Goal: Download file/media

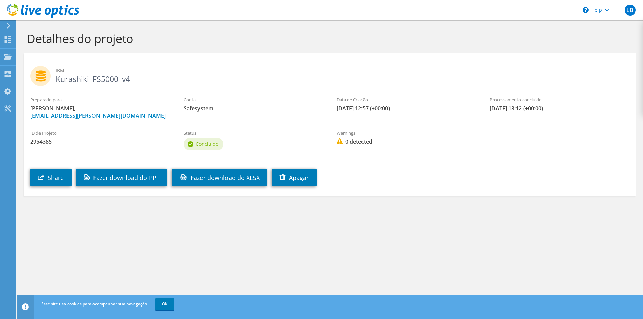
click at [9, 26] on use at bounding box center [9, 26] width 4 height 6
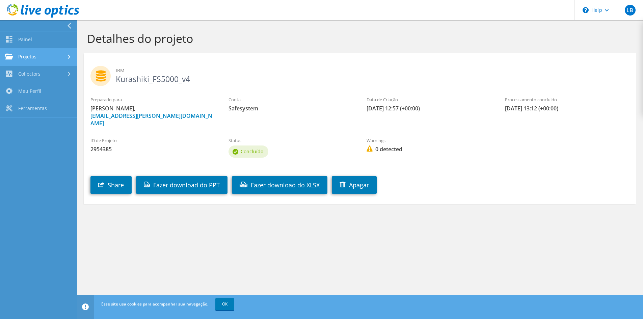
click at [38, 54] on link "Projetos" at bounding box center [38, 57] width 77 height 17
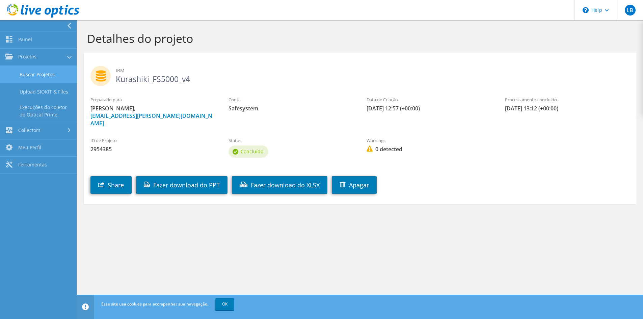
click at [39, 72] on link "Buscar Projetos" at bounding box center [38, 74] width 77 height 17
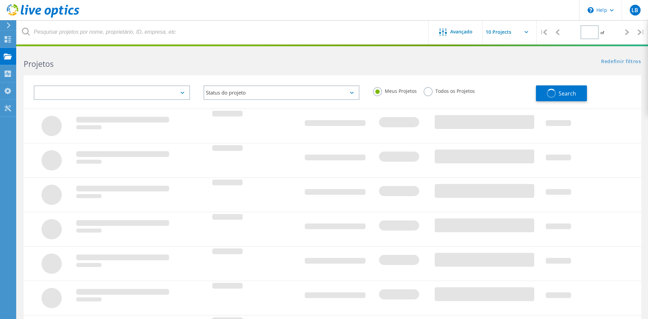
type input "1"
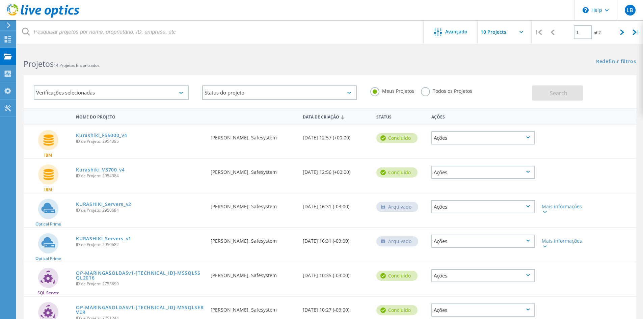
click at [107, 140] on span "ID de Projeto: 2954385" at bounding box center [140, 141] width 128 height 4
click at [107, 136] on link "Kurashiki_FS5000_v4" at bounding box center [101, 135] width 51 height 5
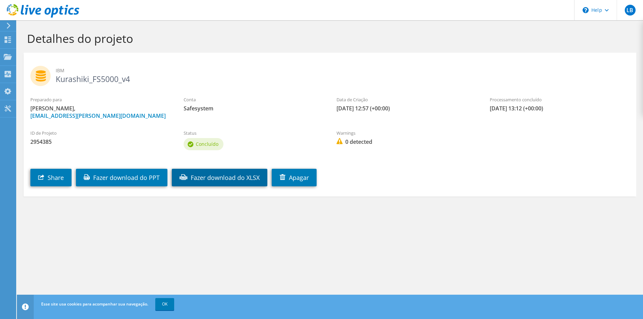
click at [240, 178] on link "Fazer download do XLSX" at bounding box center [219, 178] width 95 height 18
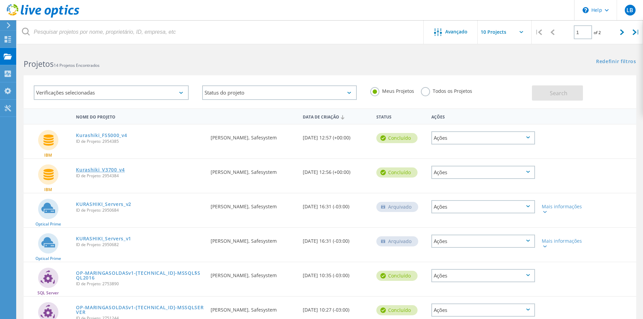
click at [113, 168] on link "Kurashiki_V3700_v4" at bounding box center [100, 169] width 49 height 5
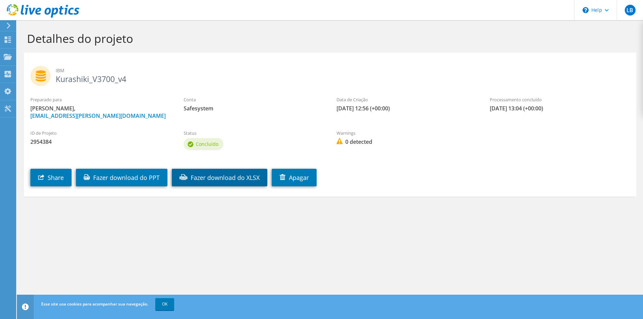
click at [250, 180] on link "Fazer download do XLSX" at bounding box center [219, 178] width 95 height 18
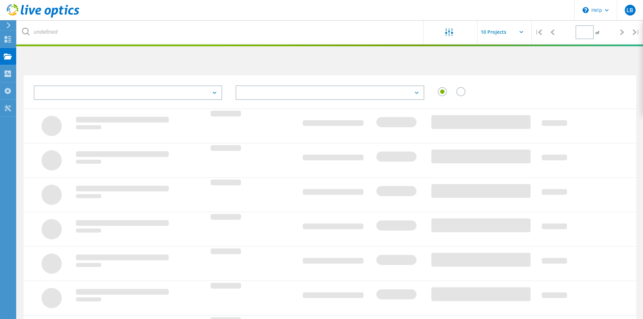
type input "1"
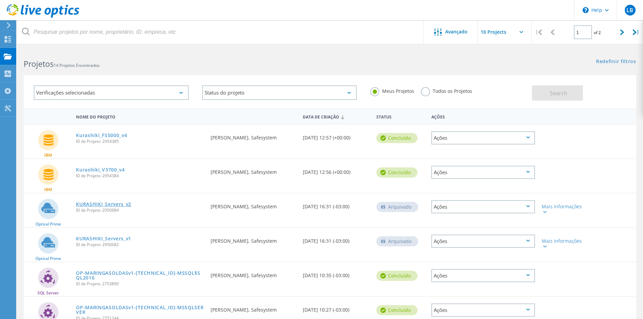
click at [123, 204] on link "KURASHIKI_Servers_v2" at bounding box center [103, 204] width 55 height 5
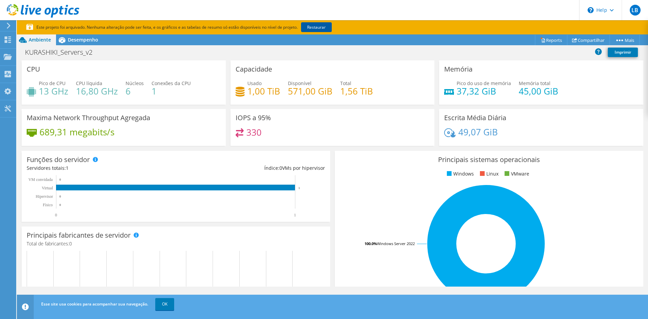
click at [325, 23] on link "Restaurar" at bounding box center [316, 27] width 31 height 10
click at [84, 42] on span "Desempenho" at bounding box center [83, 39] width 30 height 6
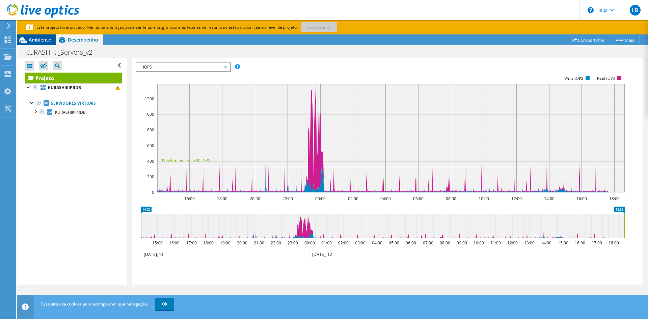
click at [34, 38] on span "Ambiente" at bounding box center [40, 39] width 22 height 6
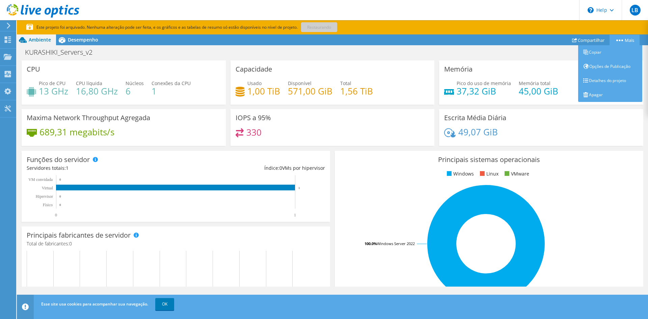
click at [620, 37] on link "Mais" at bounding box center [624, 40] width 30 height 10
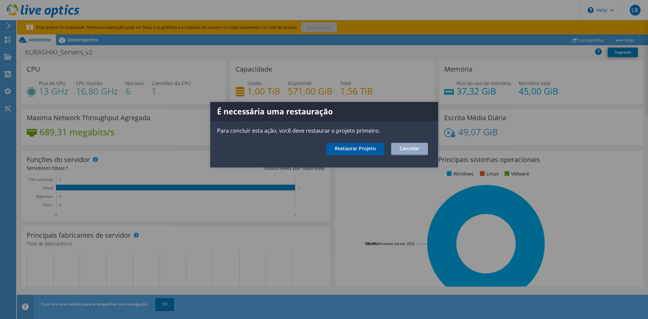
click at [363, 147] on link "Restaurar Projeto" at bounding box center [355, 149] width 58 height 12
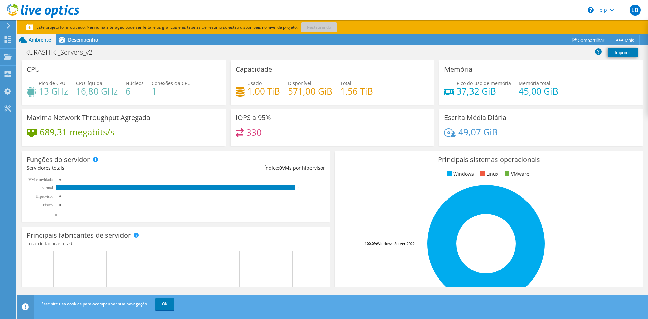
scroll to position [178, 0]
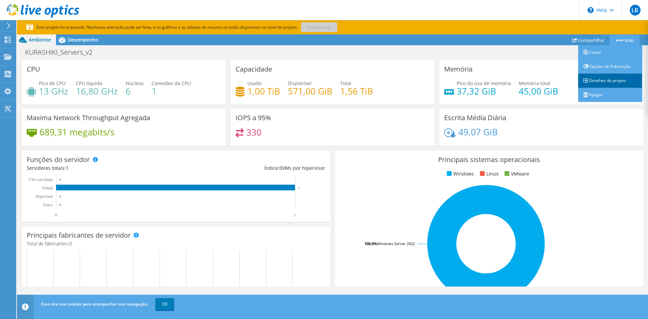
click at [610, 77] on link "Detalhes do projeto" at bounding box center [610, 81] width 64 height 14
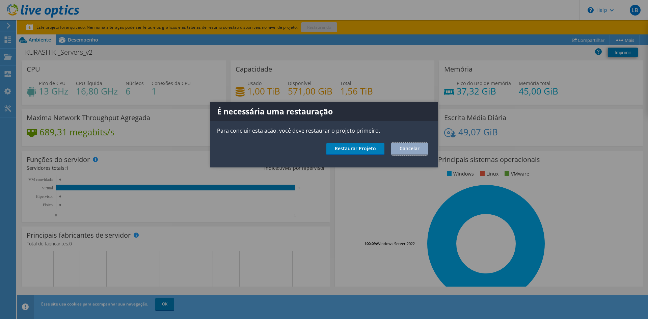
click at [406, 149] on link "Cancelar" at bounding box center [409, 149] width 37 height 12
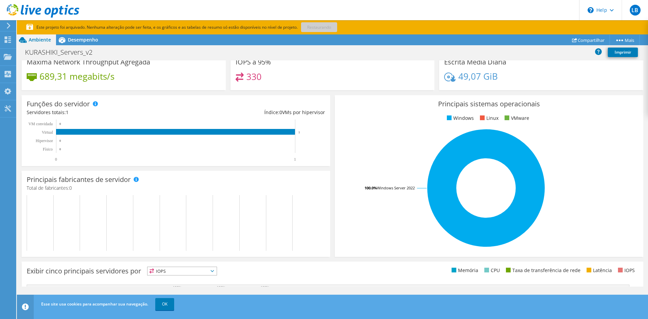
scroll to position [135, 0]
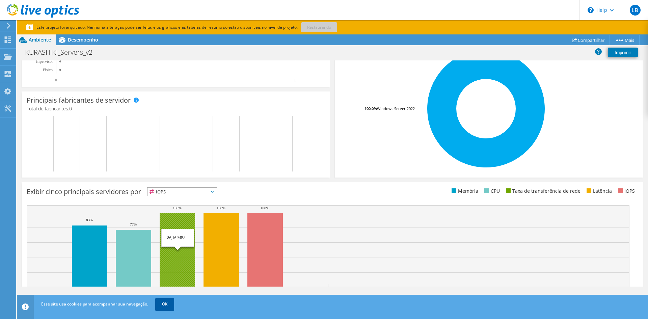
click at [170, 302] on link "OK" at bounding box center [164, 304] width 19 height 12
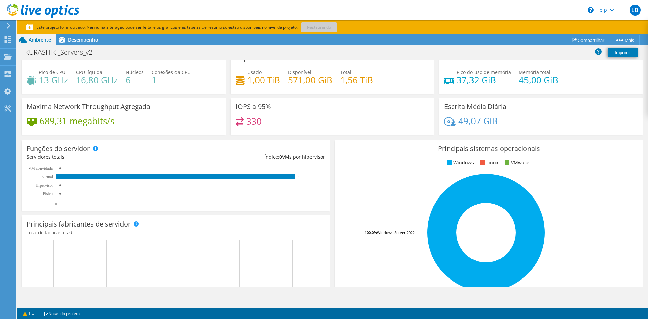
scroll to position [0, 0]
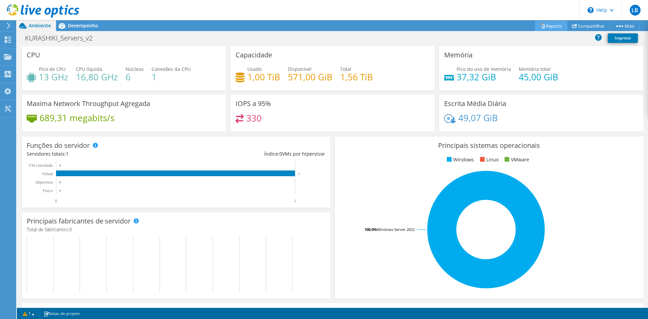
click at [557, 26] on link "Reports" at bounding box center [551, 26] width 32 height 10
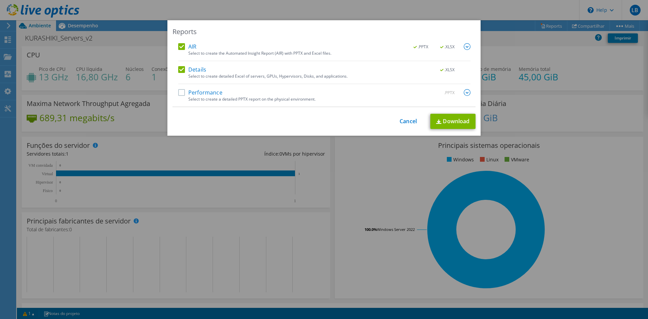
click at [180, 47] on label "AIR" at bounding box center [187, 46] width 18 height 7
click at [0, 0] on input "AIR" at bounding box center [0, 0] width 0 height 0
click at [446, 114] on link "Download" at bounding box center [452, 121] width 45 height 15
click at [411, 119] on link "Cancel" at bounding box center [407, 121] width 17 height 6
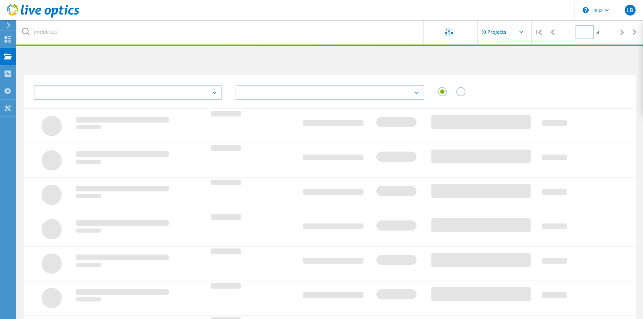
type input "1"
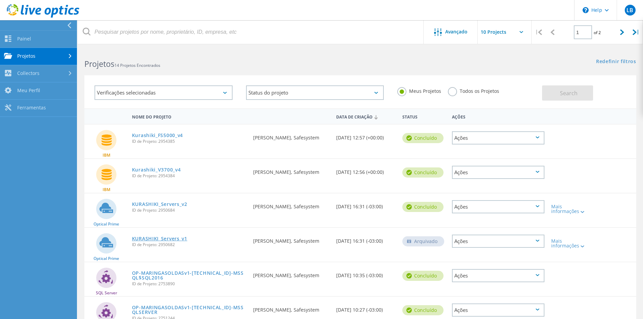
click at [184, 241] on link "KURASHIKI_Servers_v1" at bounding box center [159, 238] width 55 height 5
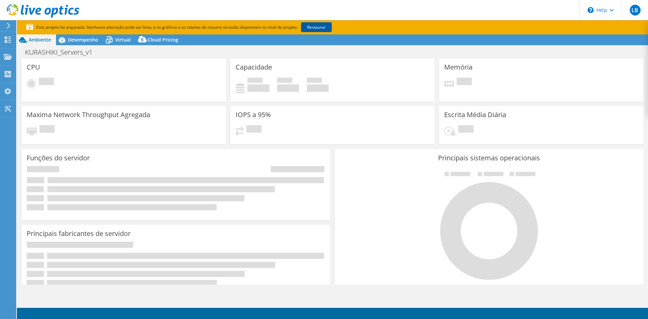
click at [322, 26] on link "Restaurar" at bounding box center [316, 27] width 31 height 10
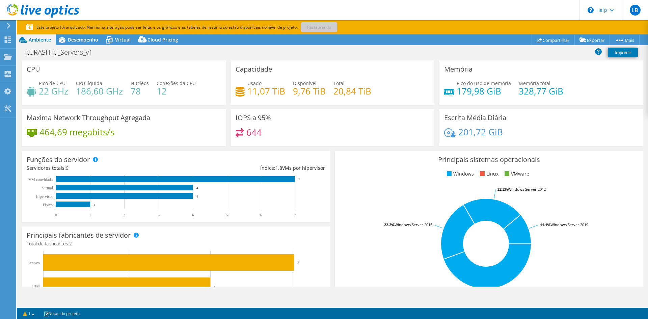
select select "USD"
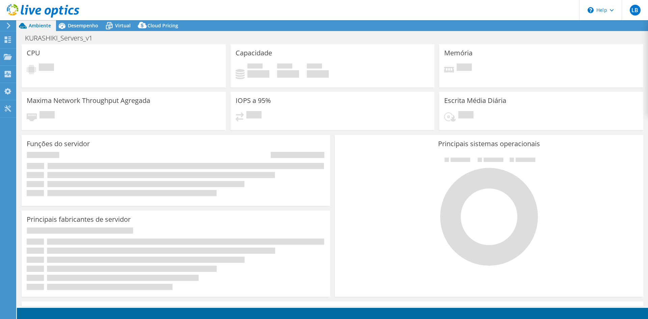
select select "USD"
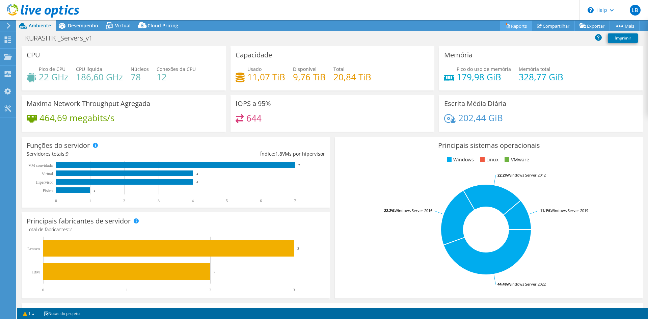
click at [515, 25] on link "Reports" at bounding box center [516, 26] width 32 height 10
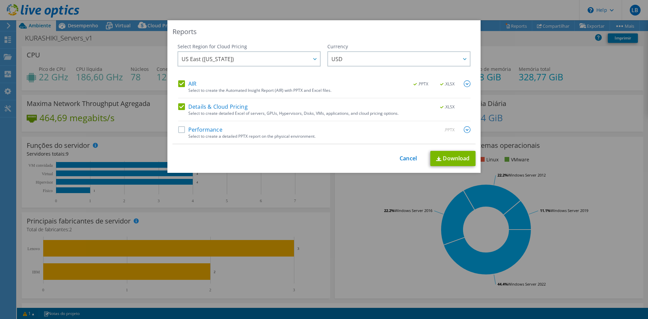
click at [181, 83] on label "AIR" at bounding box center [187, 83] width 18 height 7
click at [0, 0] on input "AIR" at bounding box center [0, 0] width 0 height 0
click at [462, 161] on link "Download" at bounding box center [452, 158] width 45 height 15
